Goal: Task Accomplishment & Management: Manage account settings

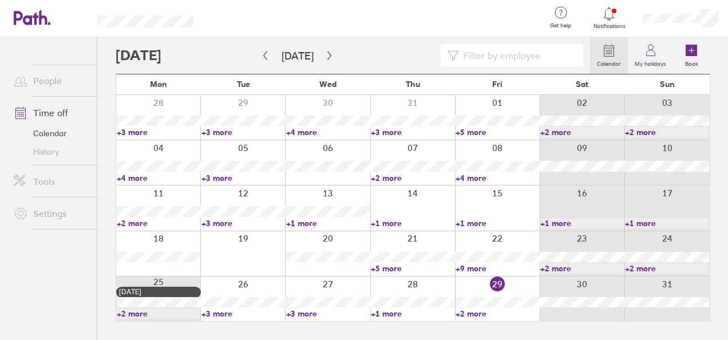
click at [476, 313] on link "+2 more" at bounding box center [497, 313] width 84 height 10
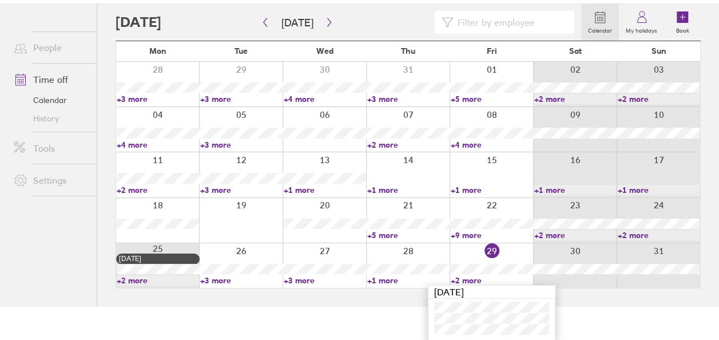
scroll to position [33, 0]
click at [589, 307] on html "Get help FAQs Contact us Notifications My profile Sign out People Time off Cale…" at bounding box center [359, 137] width 719 height 340
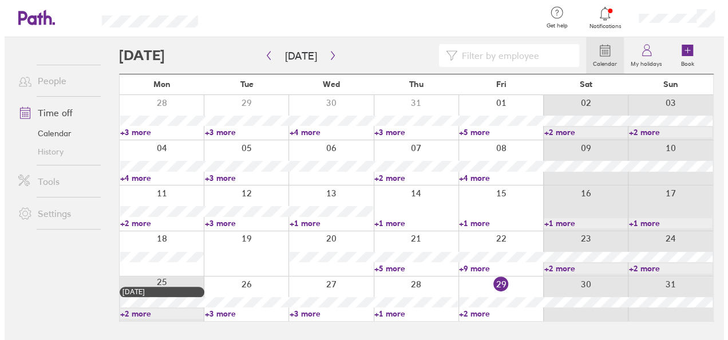
scroll to position [0, 0]
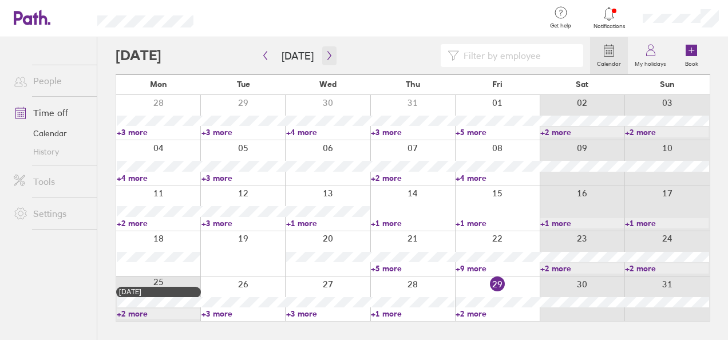
click at [325, 54] on icon "button" at bounding box center [329, 55] width 9 height 9
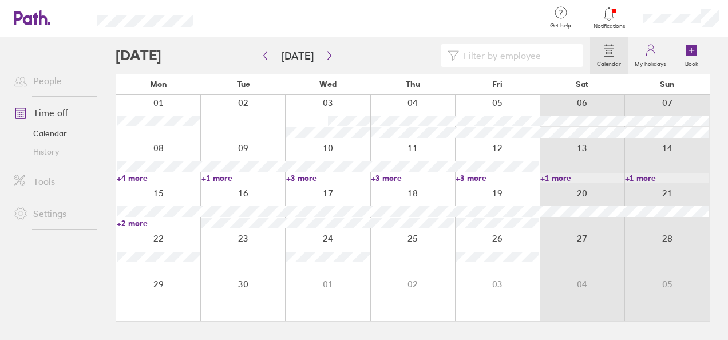
click at [208, 175] on link "+1 more" at bounding box center [243, 178] width 84 height 10
click at [140, 178] on link "+4 more" at bounding box center [159, 178] width 84 height 10
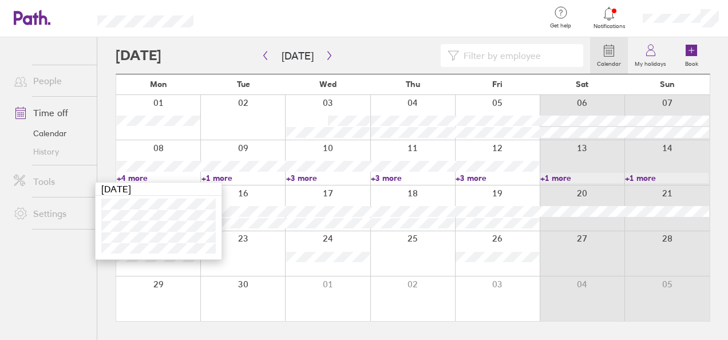
click at [304, 180] on link "+3 more" at bounding box center [328, 178] width 84 height 10
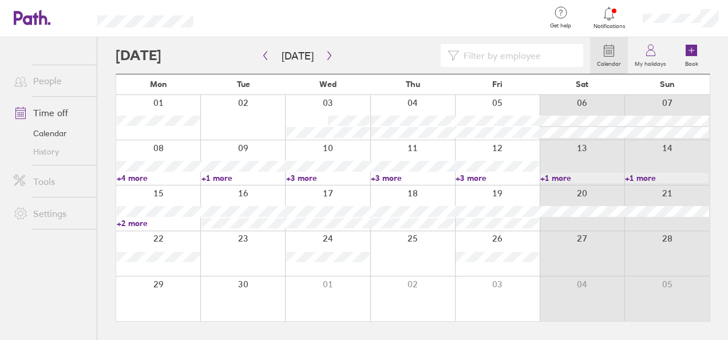
click at [473, 176] on link "+3 more" at bounding box center [497, 178] width 84 height 10
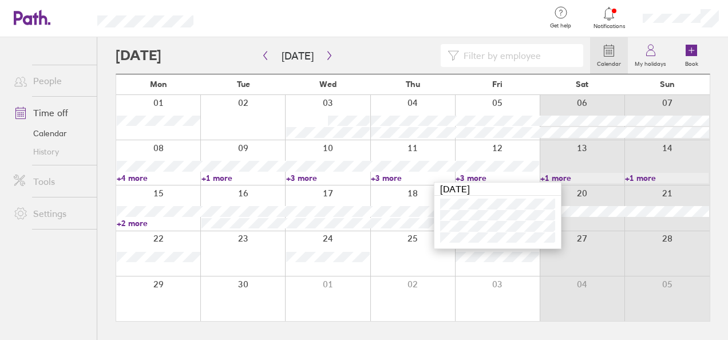
click at [396, 176] on link "+3 more" at bounding box center [413, 178] width 84 height 10
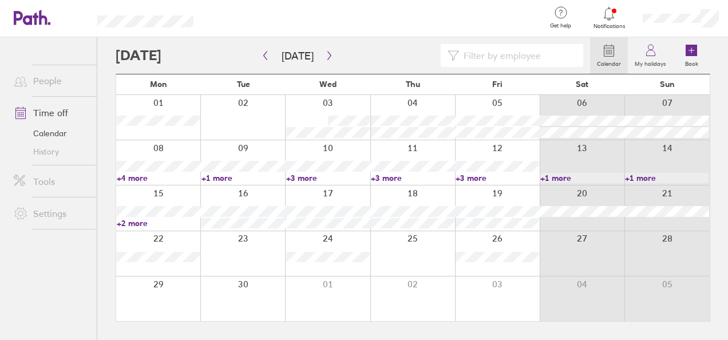
click at [395, 177] on link "+3 more" at bounding box center [413, 178] width 84 height 10
click at [553, 177] on link "+1 more" at bounding box center [582, 178] width 84 height 10
